Goal: Information Seeking & Learning: Learn about a topic

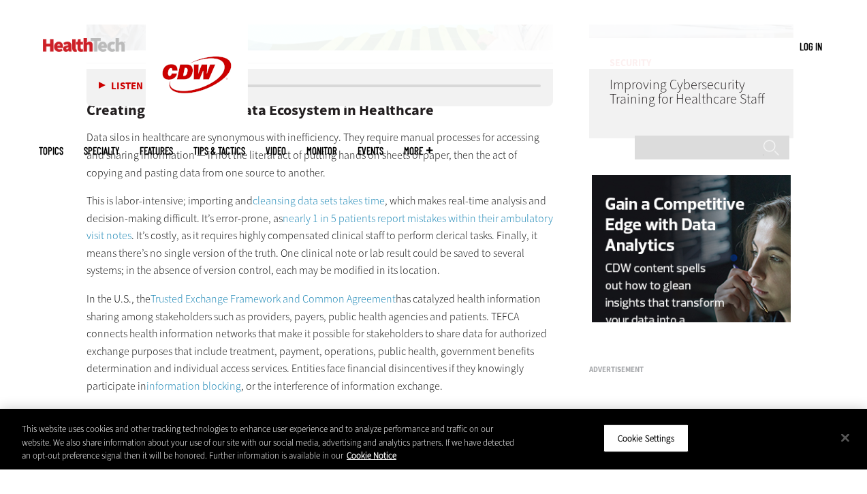
scroll to position [1167, 0]
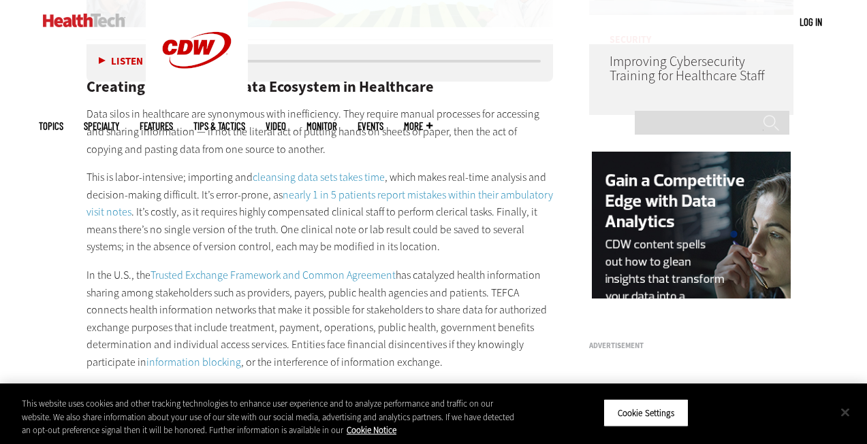
click at [850, 416] on button "Close" at bounding box center [845, 413] width 30 height 30
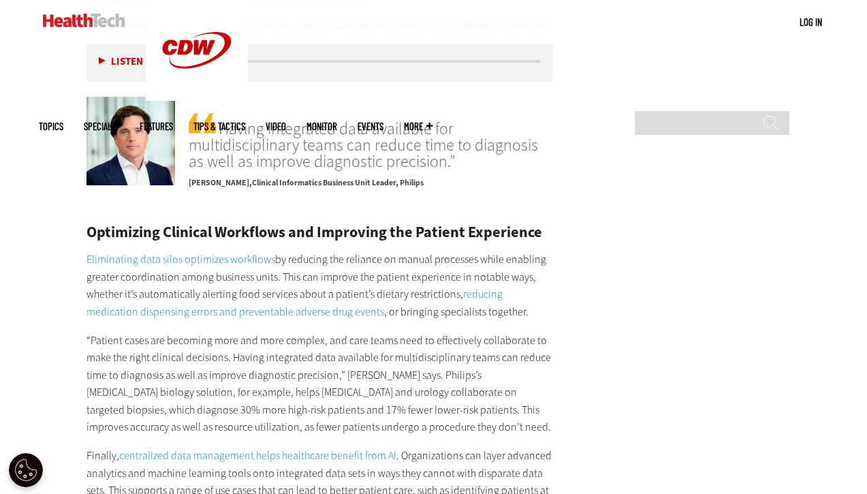
scroll to position [2063, 0]
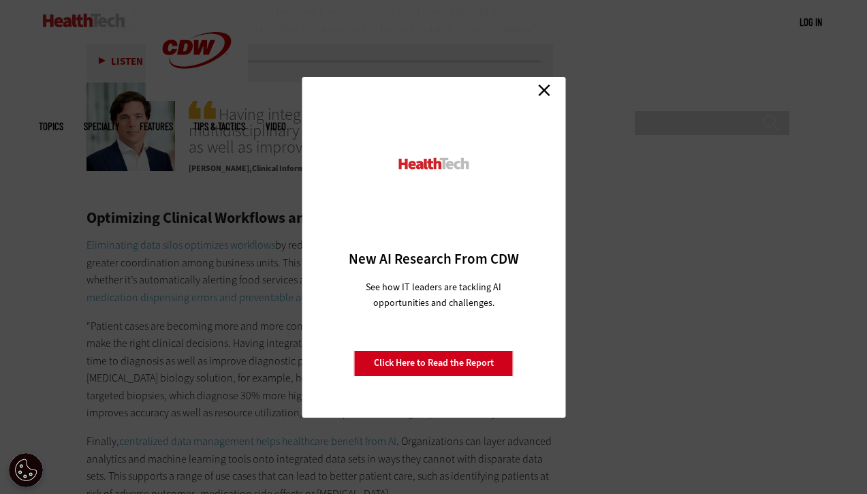
click at [540, 86] on link "Close" at bounding box center [544, 90] width 20 height 20
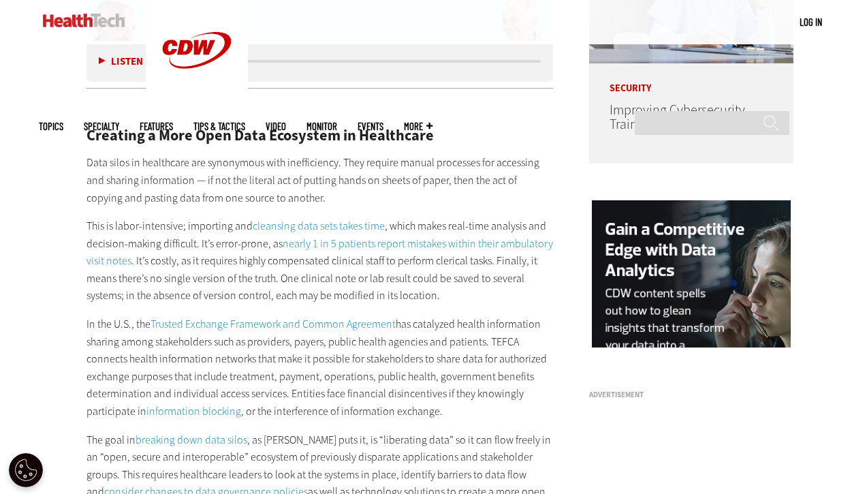
scroll to position [1125, 0]
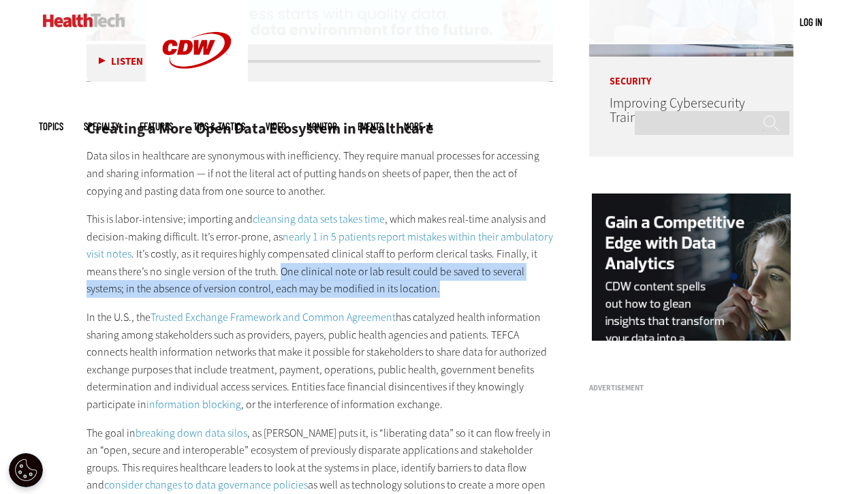
drag, startPoint x: 455, startPoint y: 270, endPoint x: 280, endPoint y: 244, distance: 176.1
click at [280, 244] on p "This is labor-intensive; importing and cleansing data sets takes time , which m…" at bounding box center [319, 253] width 467 height 87
click at [535, 260] on p "This is labor-intensive; importing and cleansing data sets takes time , which m…" at bounding box center [319, 253] width 467 height 87
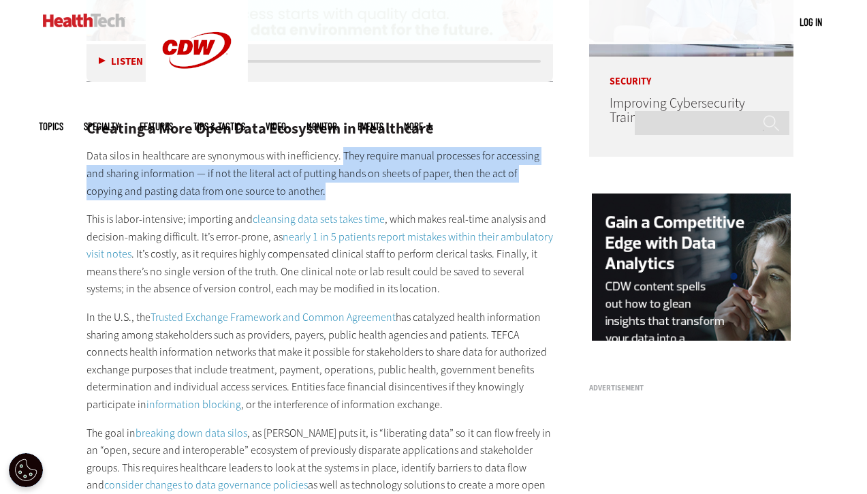
drag, startPoint x: 340, startPoint y: 131, endPoint x: 344, endPoint y: 163, distance: 32.3
click at [344, 163] on p "Data silos in healthcare are synonymous with inefficiency. They require manual …" at bounding box center [319, 173] width 467 height 52
copy p "They require manual processes for accessing and sharing information — if not th…"
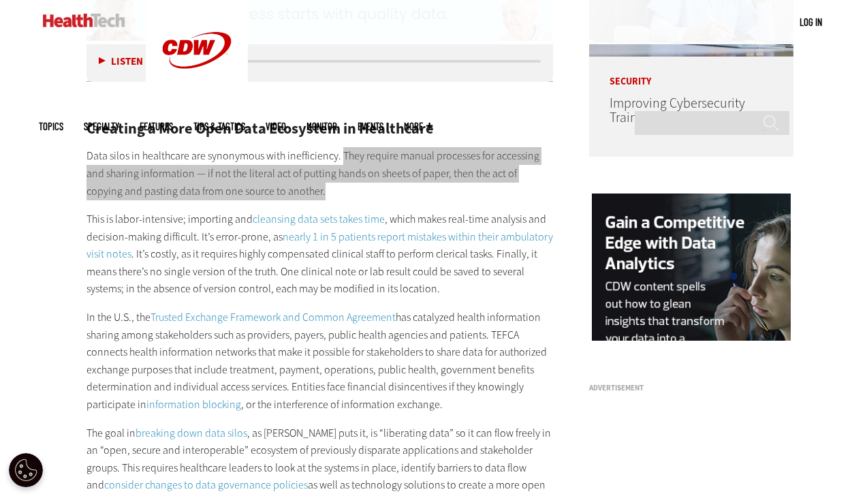
click at [290, 154] on p "Data silos in healthcare are synonymous with inefficiency. They require manual …" at bounding box center [319, 173] width 467 height 52
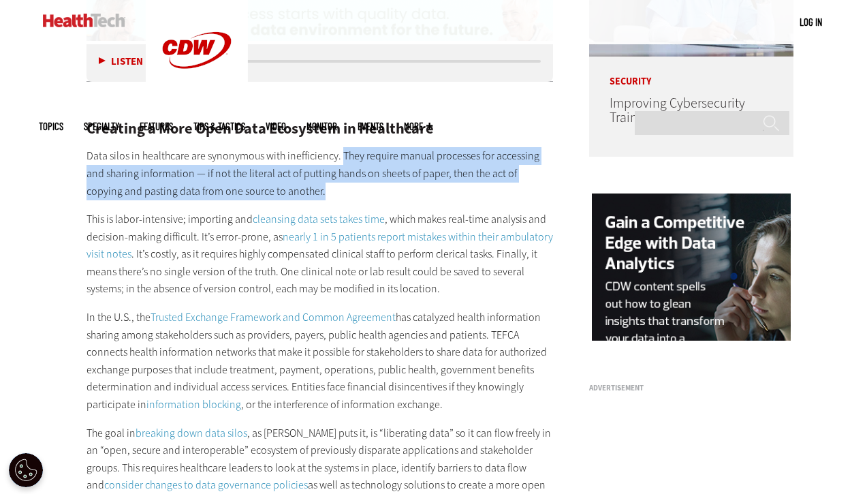
click at [290, 154] on p "Data silos in healthcare are synonymous with inefficiency. They require manual …" at bounding box center [319, 173] width 467 height 52
click at [204, 149] on p "Data silos in healthcare are synonymous with inefficiency. They require manual …" at bounding box center [319, 173] width 467 height 52
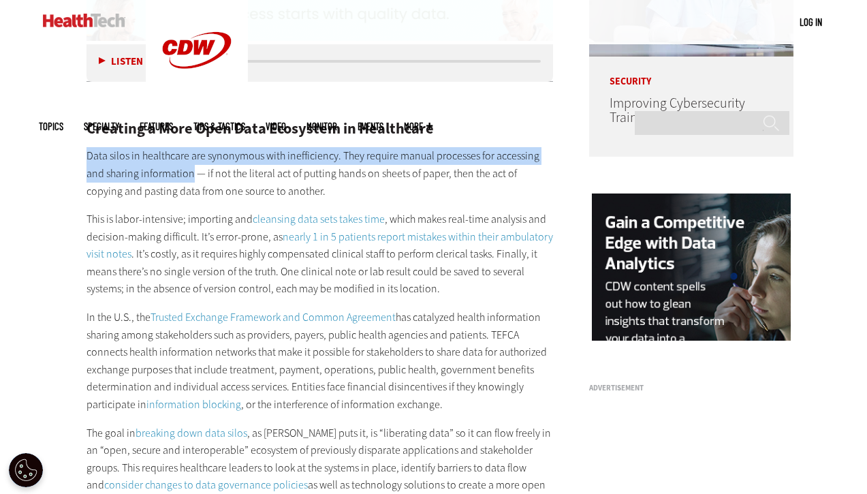
drag, startPoint x: 191, startPoint y: 152, endPoint x: 83, endPoint y: 135, distance: 108.9
copy p "Data silos in healthcare are synonymous with inefficiency. They require manual …"
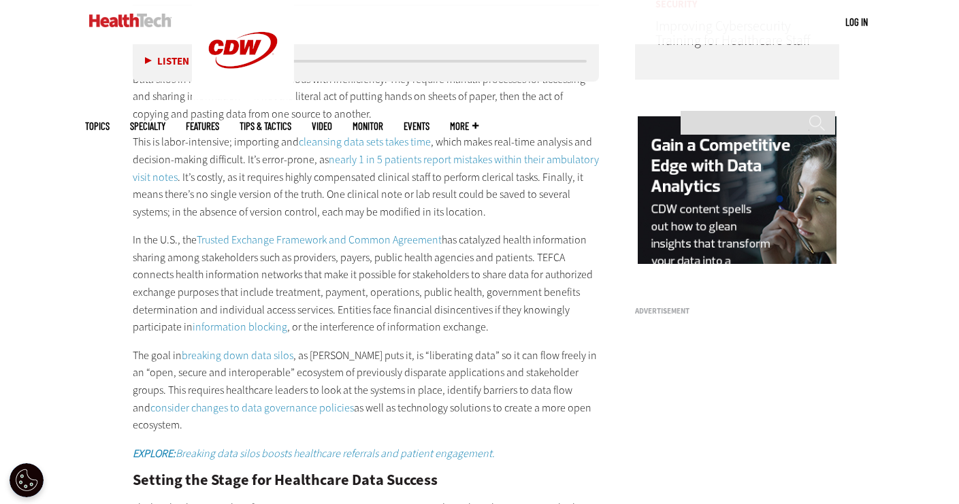
scroll to position [1257, 0]
